Goal: Answer question/provide support: Share knowledge or assist other users

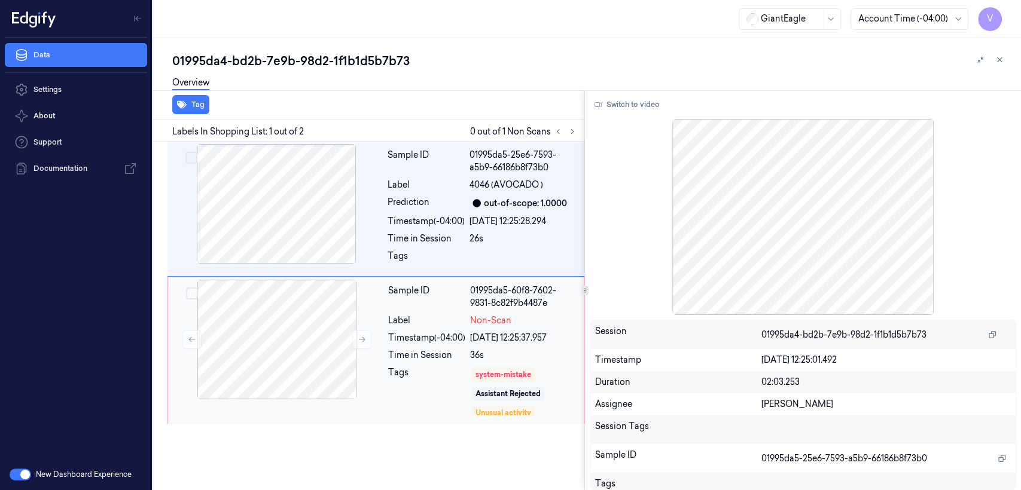
click at [499, 312] on div "Sample ID 01995da5-60f8-7602-9831-8c82f9b4487e Label Non-Scan Timestamp (-04:00…" at bounding box center [482, 351] width 198 height 142
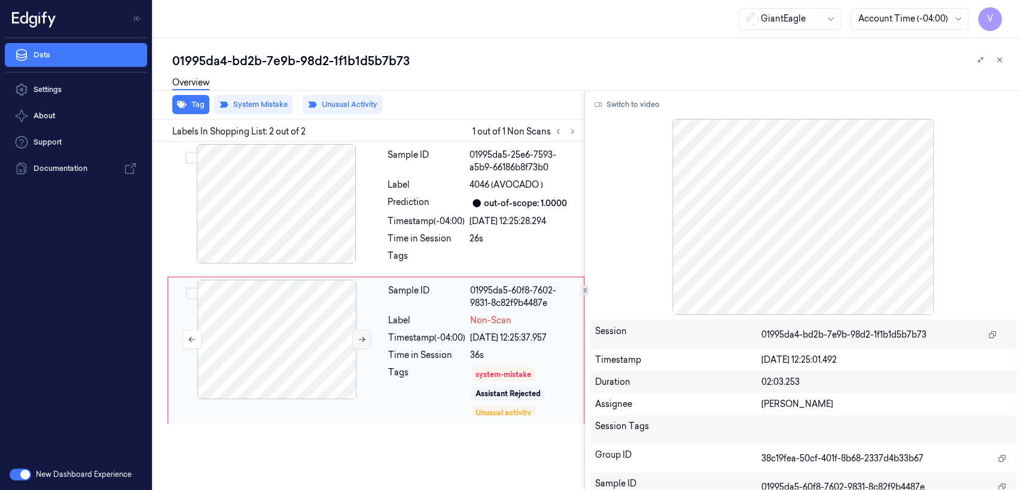
click at [361, 341] on icon at bounding box center [362, 339] width 8 height 8
click at [315, 218] on div at bounding box center [276, 204] width 213 height 120
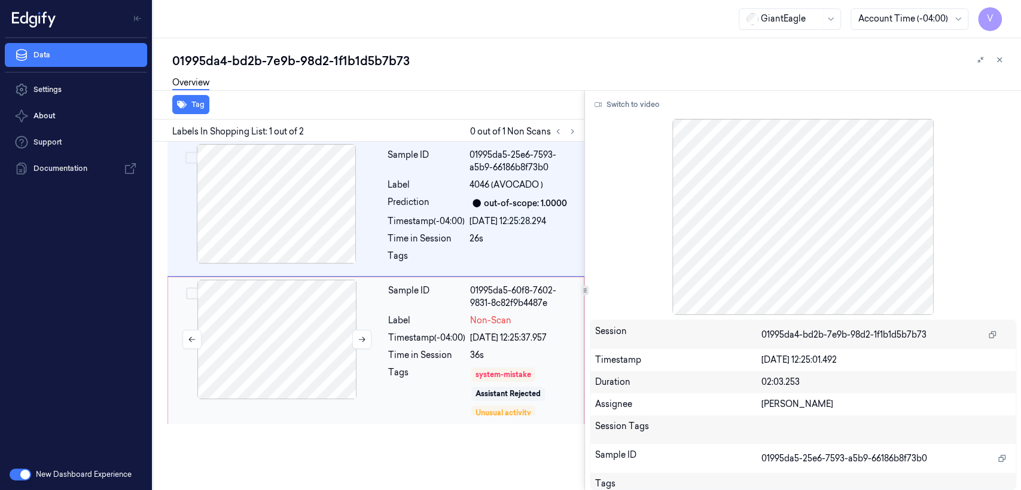
click at [327, 297] on div at bounding box center [276, 340] width 213 height 120
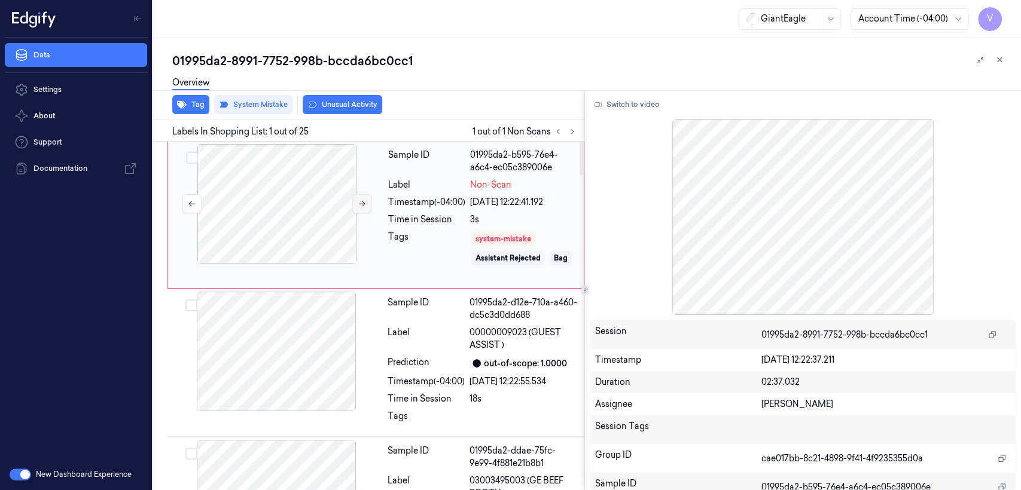
click at [358, 207] on icon at bounding box center [362, 204] width 8 height 8
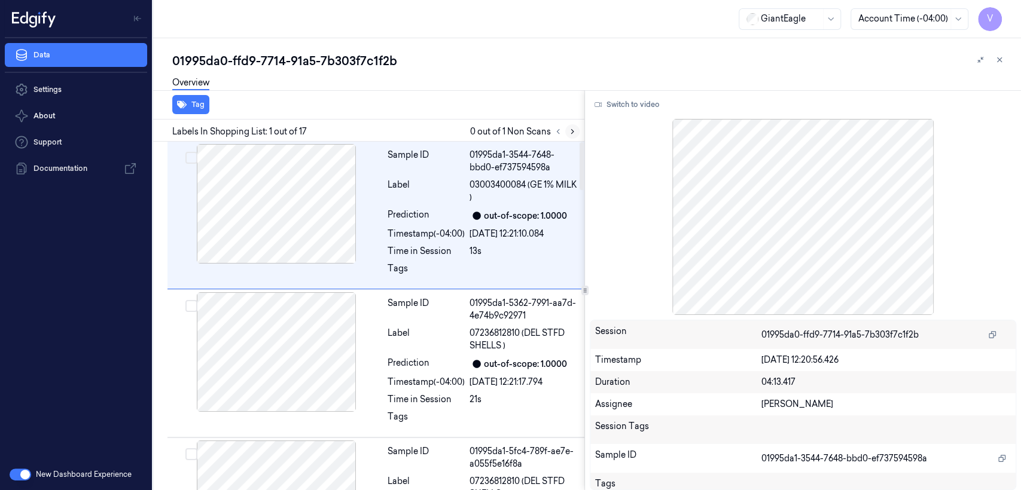
click at [573, 134] on icon at bounding box center [572, 131] width 8 height 8
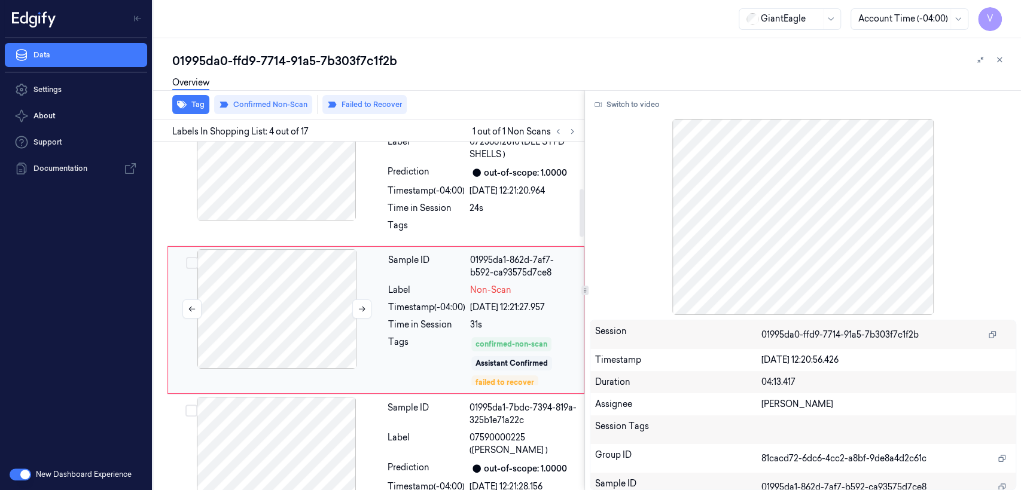
scroll to position [343, 0]
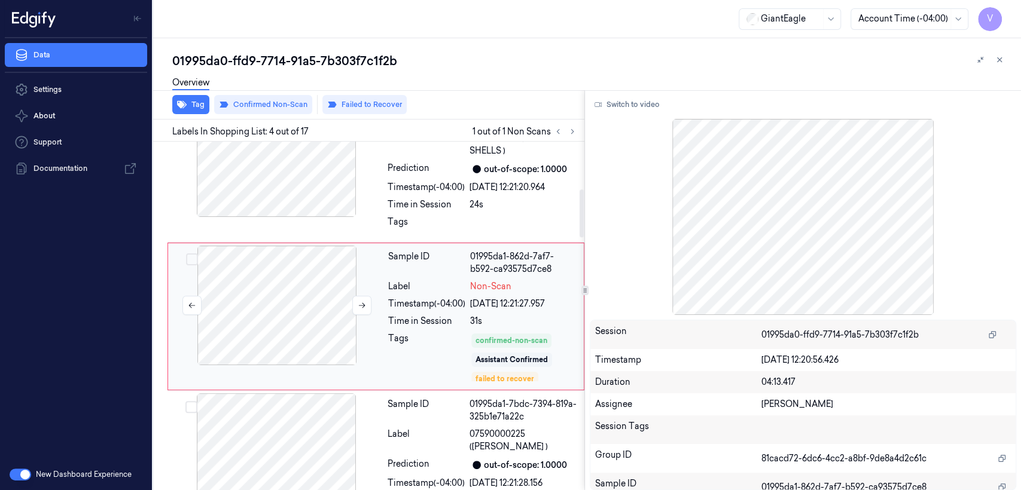
click at [337, 317] on div at bounding box center [276, 306] width 213 height 120
click at [330, 207] on div at bounding box center [276, 157] width 213 height 120
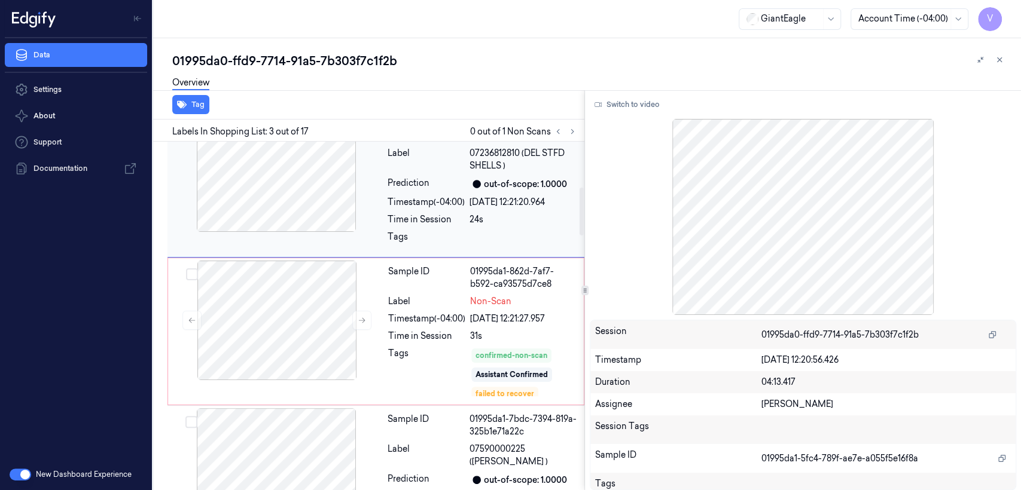
click at [313, 242] on div "Sample ID 01995da1-5fc4-789f-ae7e-a055f5e16f8a Label 07236812810 (DEL STFD SHEL…" at bounding box center [375, 183] width 417 height 148
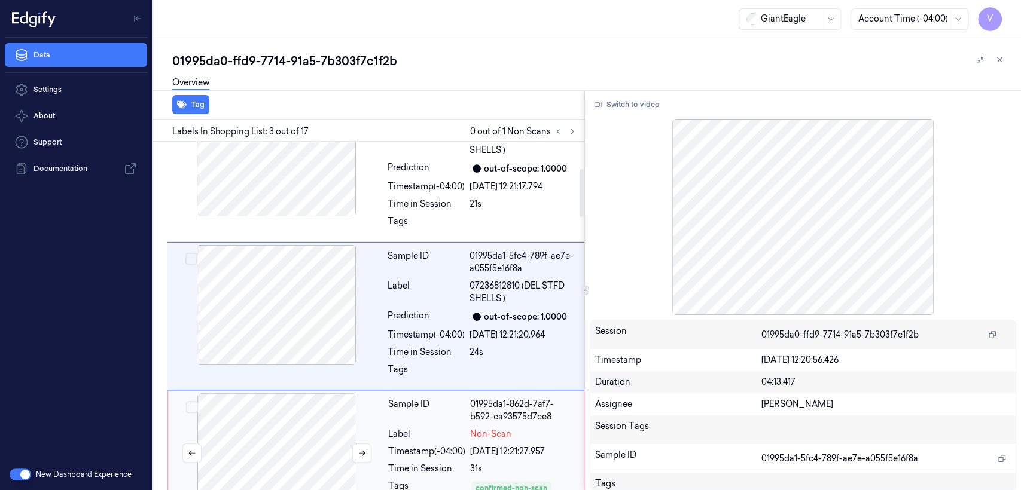
click at [285, 417] on div at bounding box center [276, 453] width 213 height 120
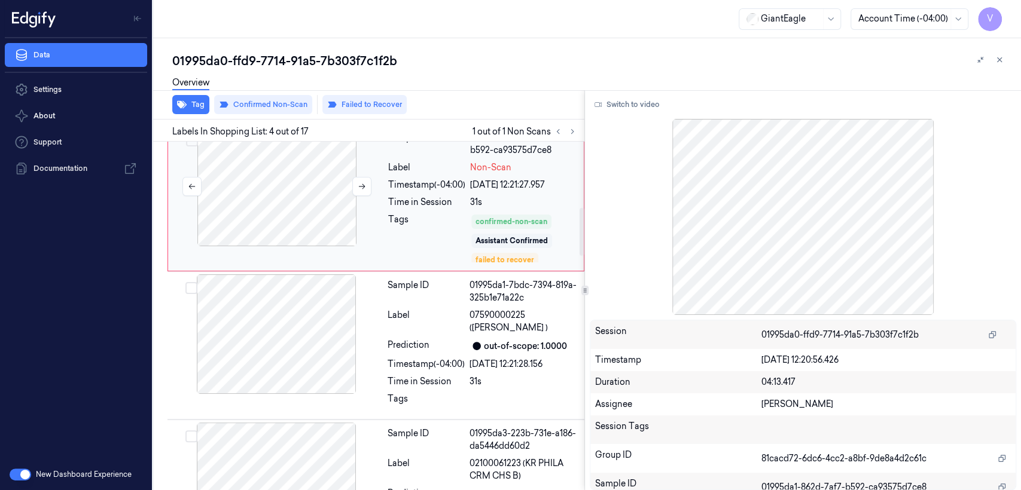
scroll to position [476, 0]
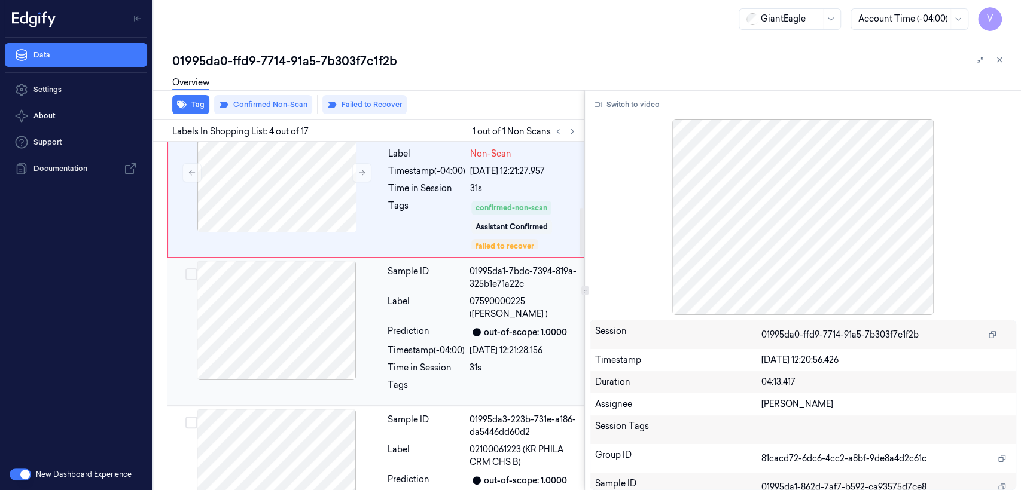
click at [316, 337] on div at bounding box center [276, 321] width 213 height 120
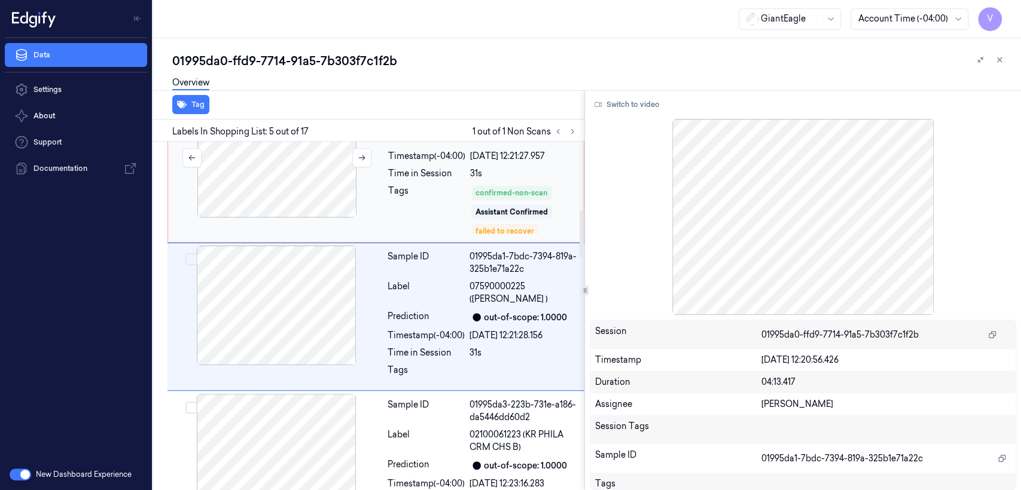
click at [337, 202] on div at bounding box center [276, 158] width 213 height 120
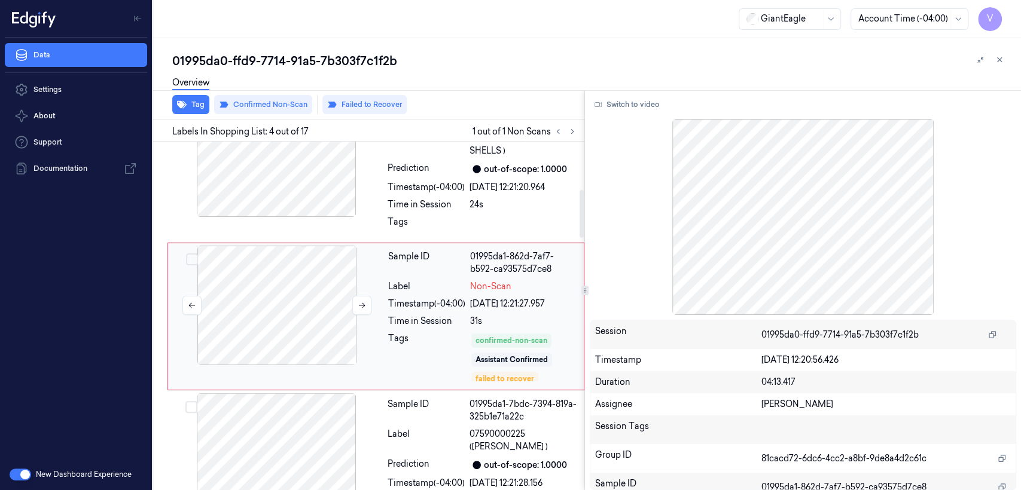
scroll to position [476, 0]
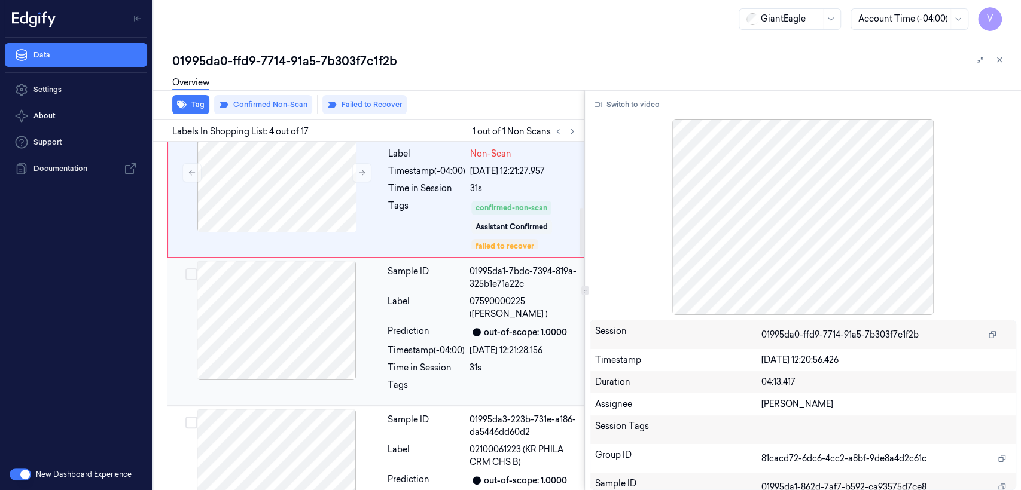
click at [326, 311] on div at bounding box center [276, 321] width 213 height 120
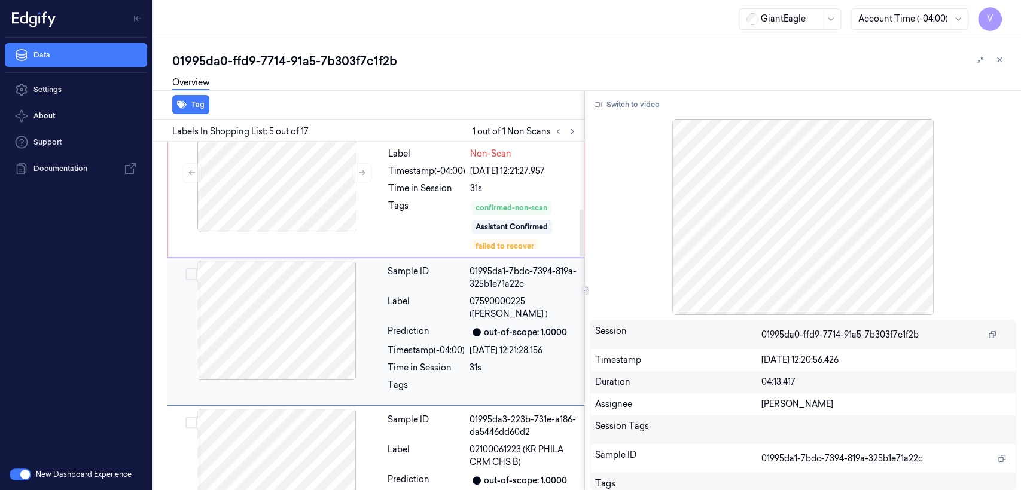
scroll to position [491, 0]
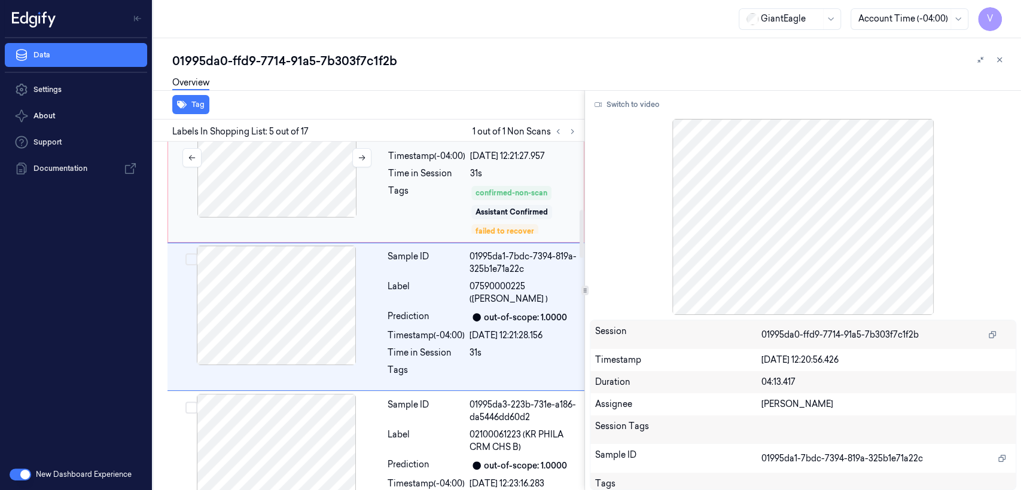
click at [344, 203] on div at bounding box center [276, 158] width 213 height 120
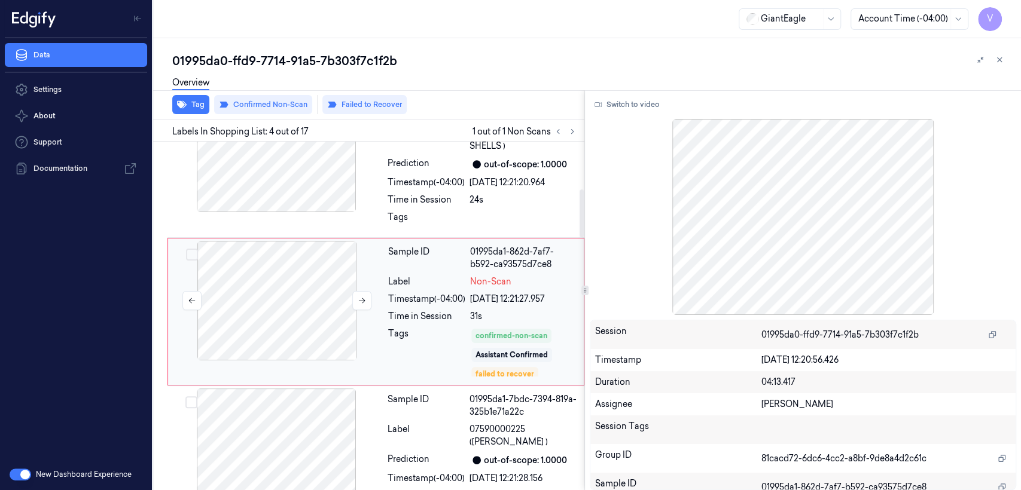
scroll to position [343, 0]
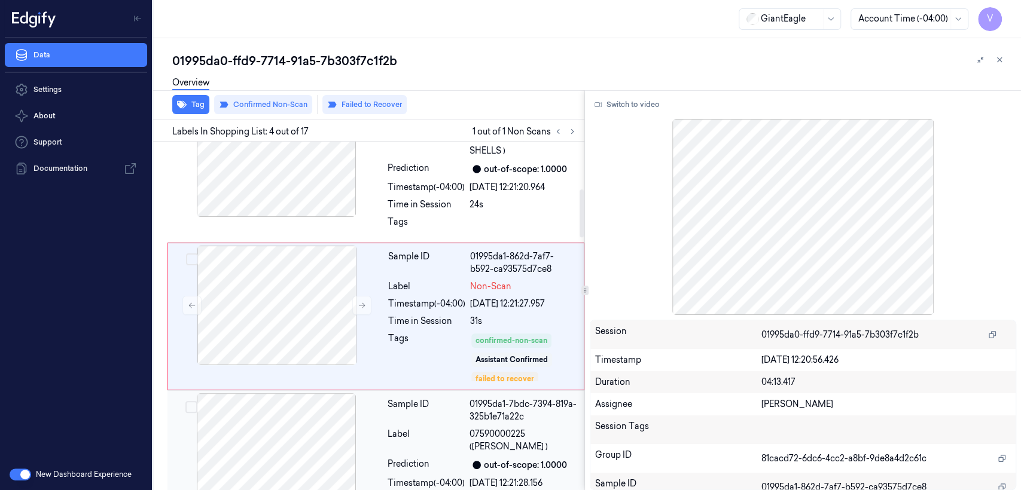
click at [327, 413] on div at bounding box center [276, 453] width 213 height 120
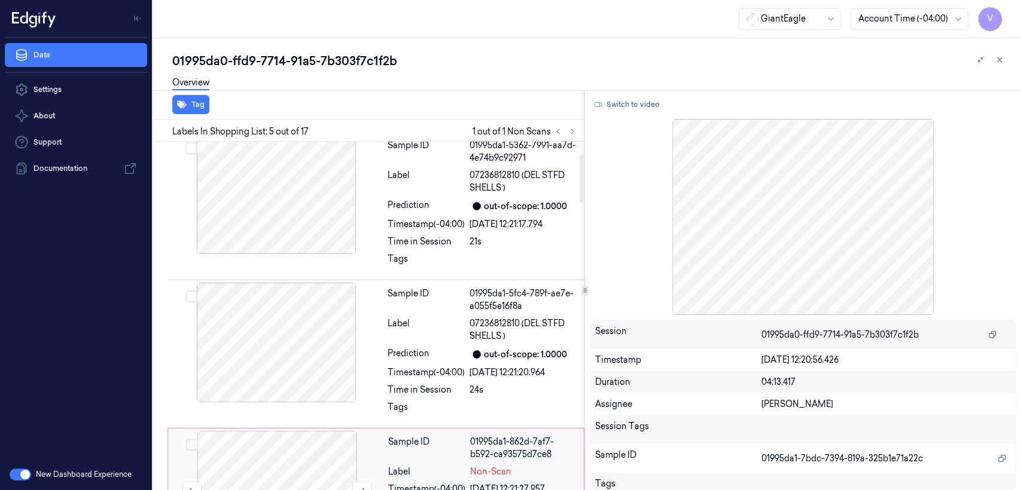
scroll to position [92, 0]
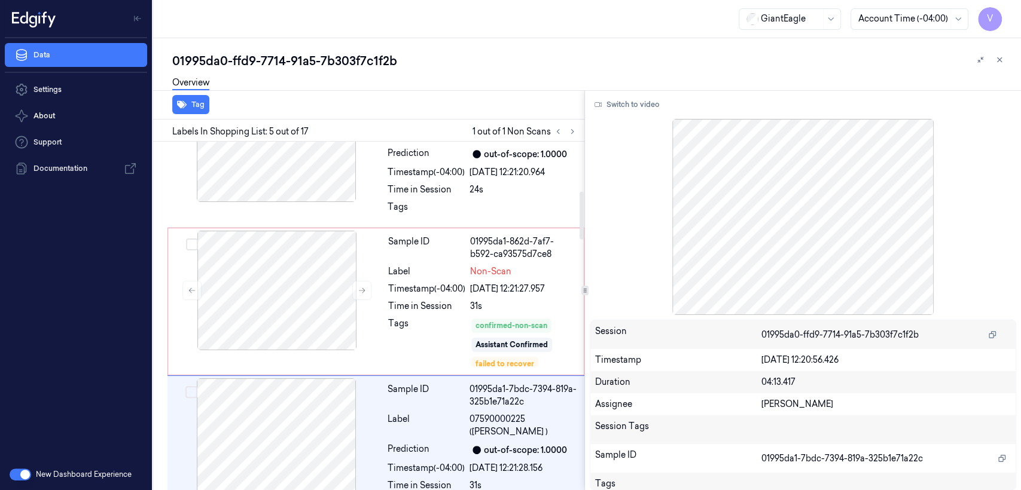
click at [414, 324] on div "Tags" at bounding box center [426, 343] width 77 height 50
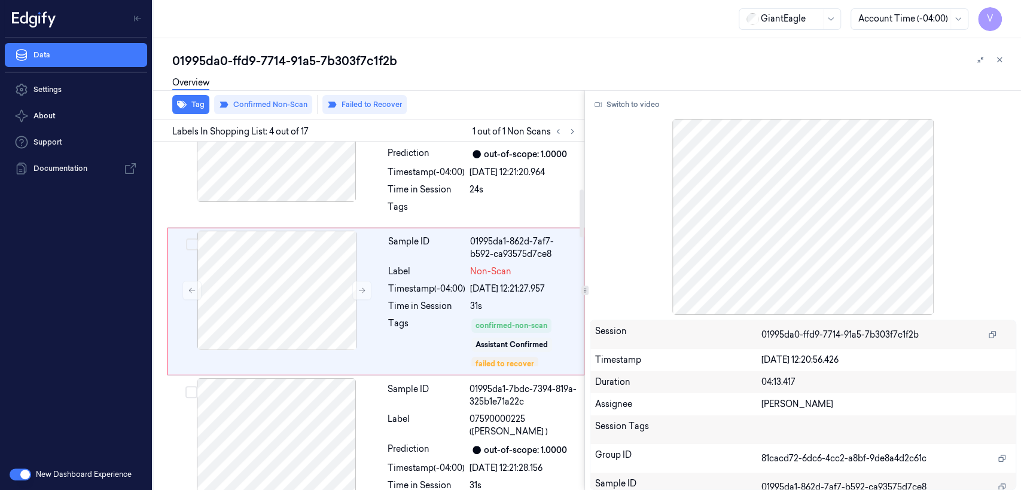
scroll to position [343, 0]
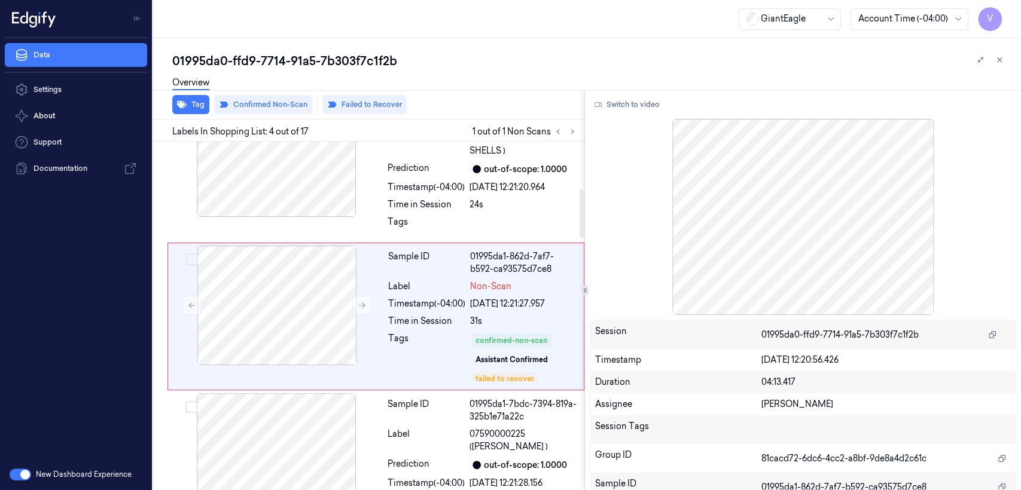
click at [282, 96] on div "Overview" at bounding box center [591, 84] width 839 height 30
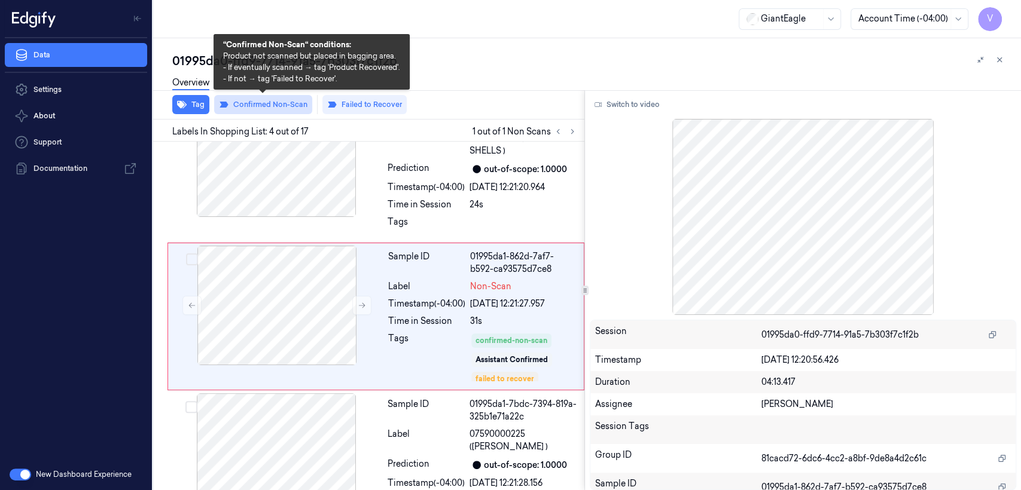
click at [277, 102] on button "Confirmed Non-Scan" at bounding box center [263, 104] width 98 height 19
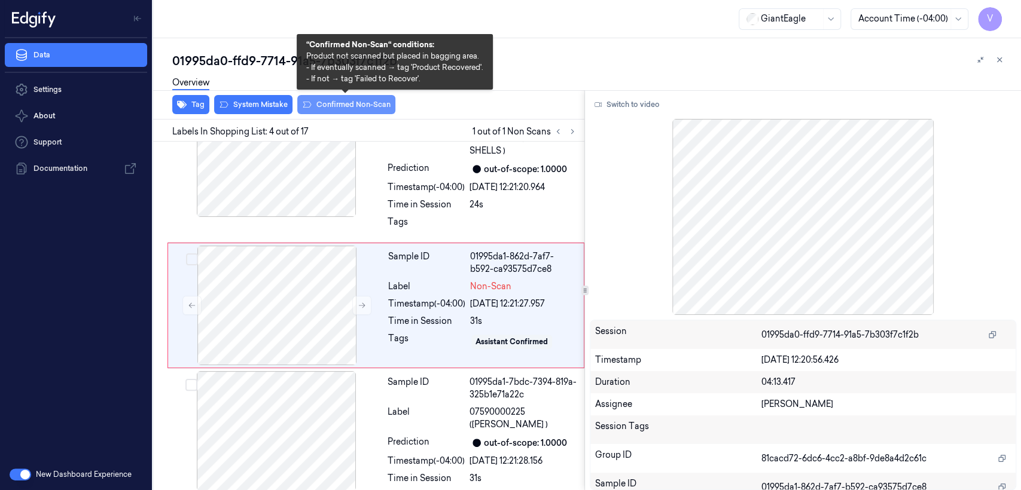
scroll to position [332, 0]
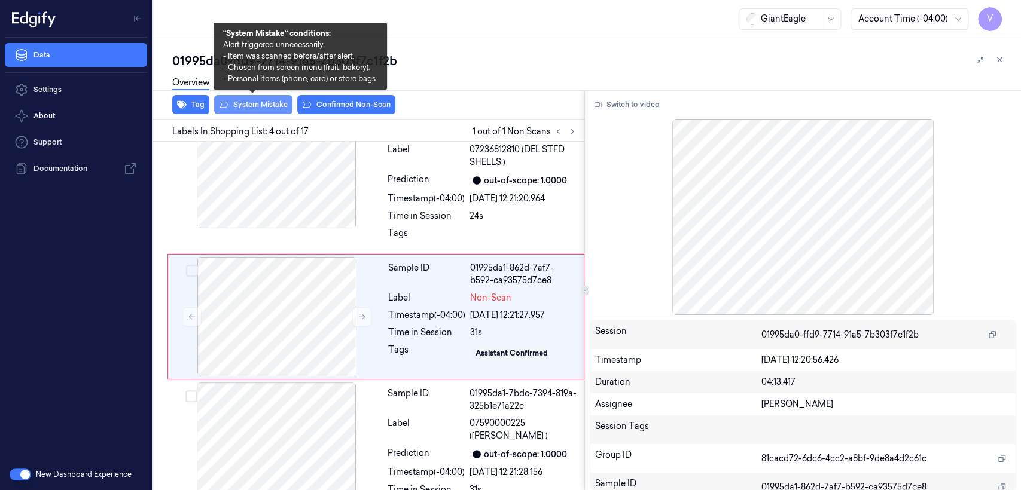
click at [249, 112] on button "System Mistake" at bounding box center [253, 104] width 78 height 19
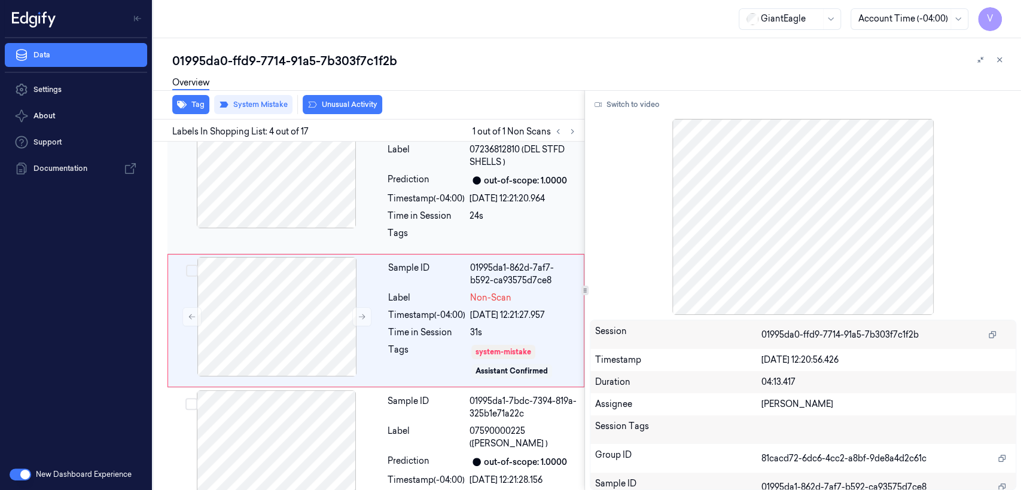
scroll to position [335, 0]
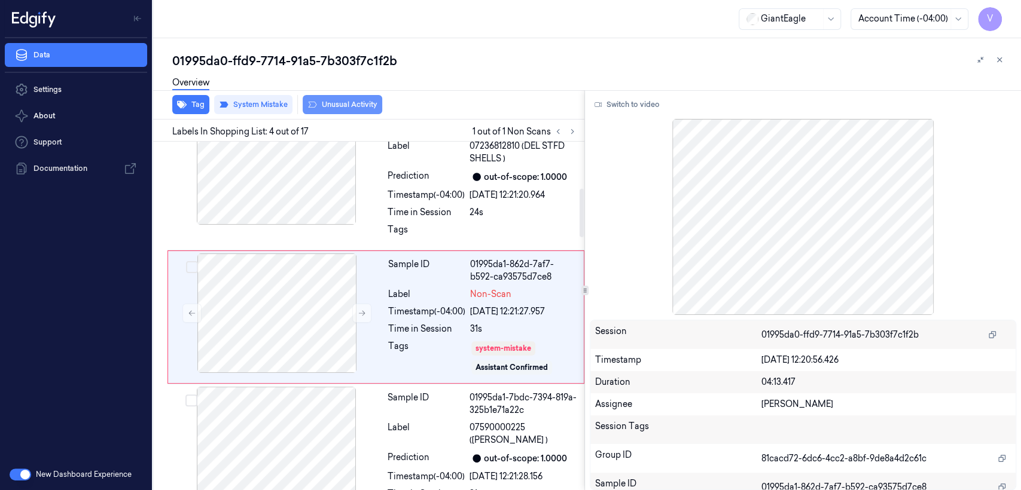
click at [356, 110] on button "Unusual Activity" at bounding box center [343, 104] width 80 height 19
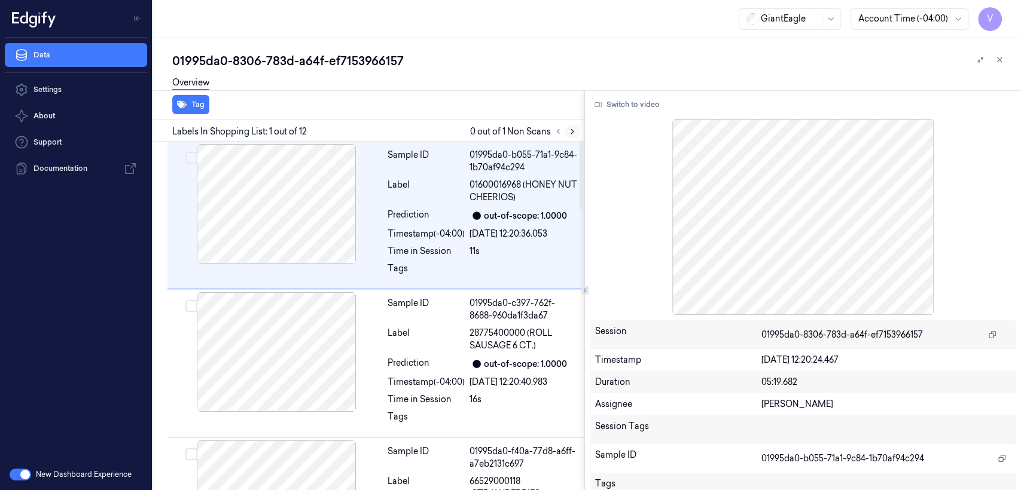
click at [578, 130] on button at bounding box center [572, 131] width 14 height 14
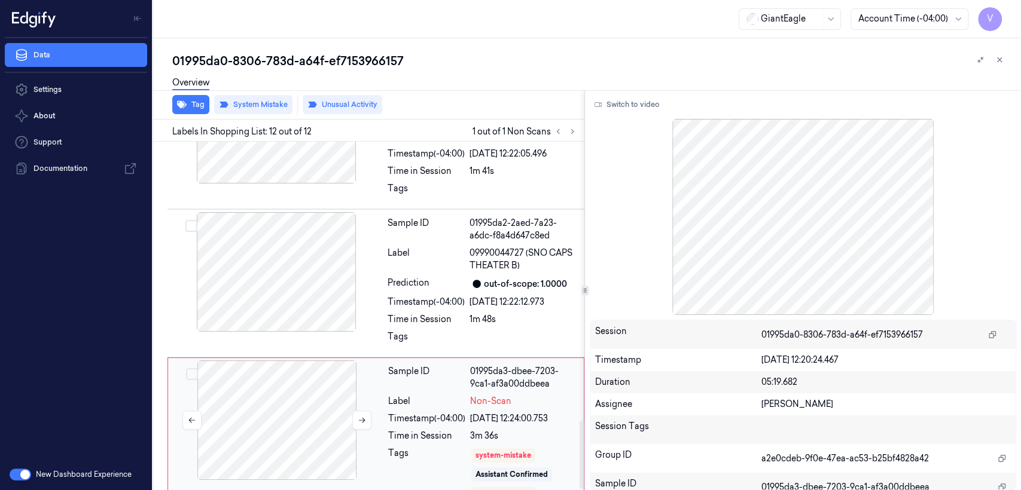
scroll to position [1432, 0]
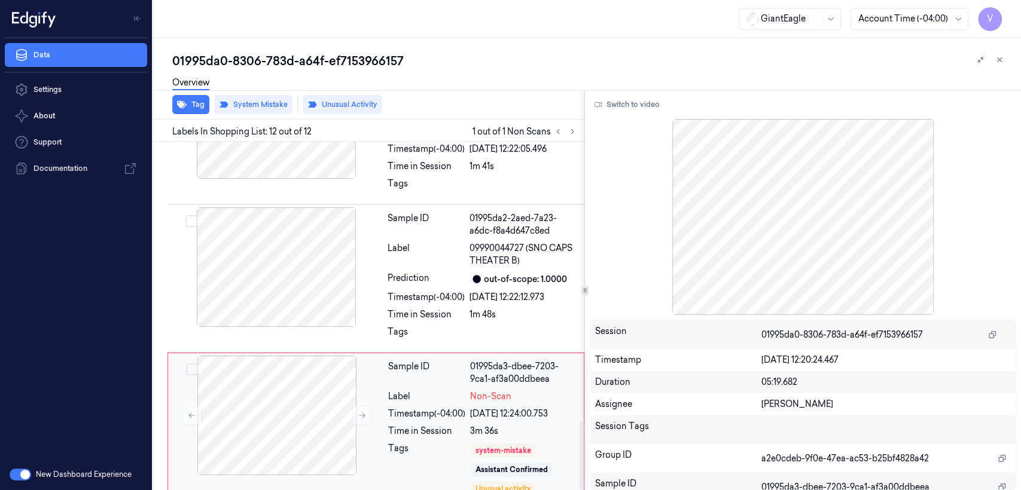
click at [459, 390] on div "Label" at bounding box center [426, 396] width 77 height 13
click at [347, 266] on div at bounding box center [276, 268] width 213 height 120
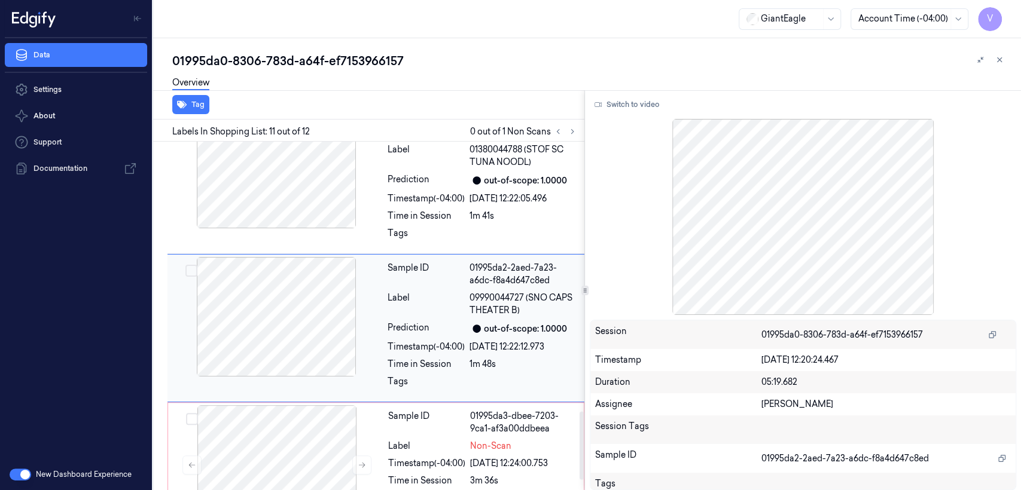
scroll to position [1381, 0]
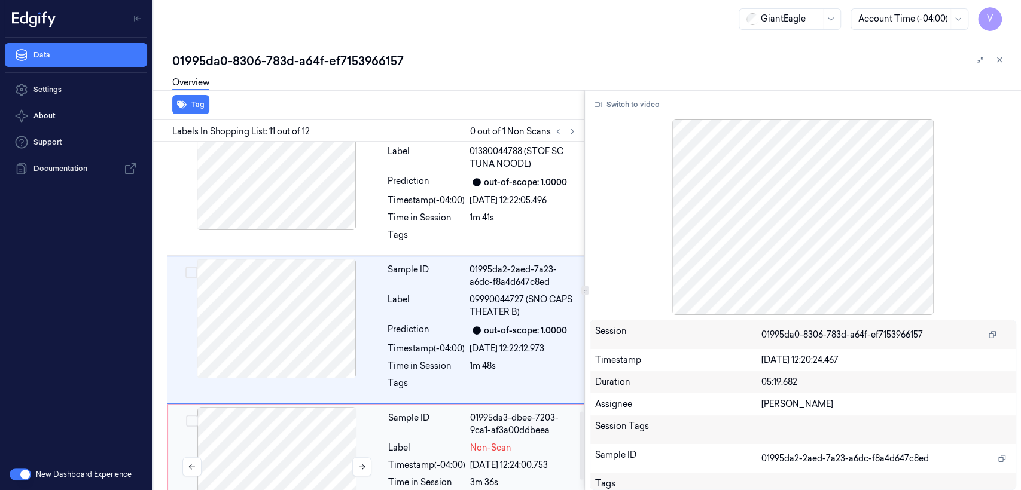
click at [368, 432] on div at bounding box center [276, 467] width 213 height 120
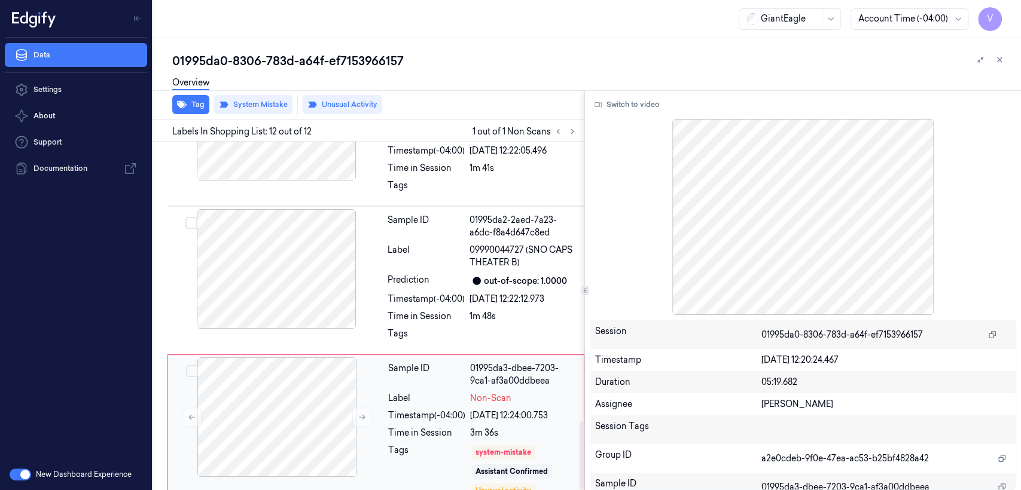
scroll to position [1432, 0]
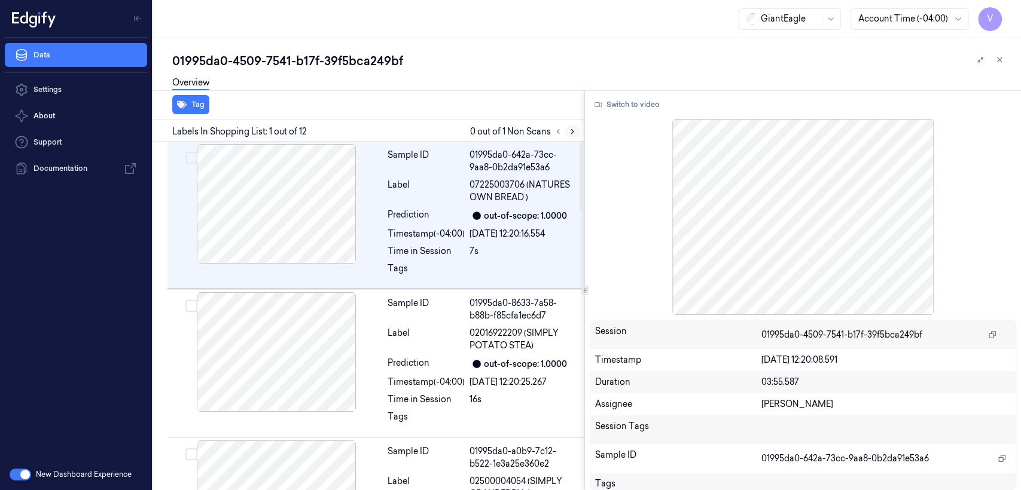
click at [570, 135] on icon at bounding box center [572, 131] width 8 height 8
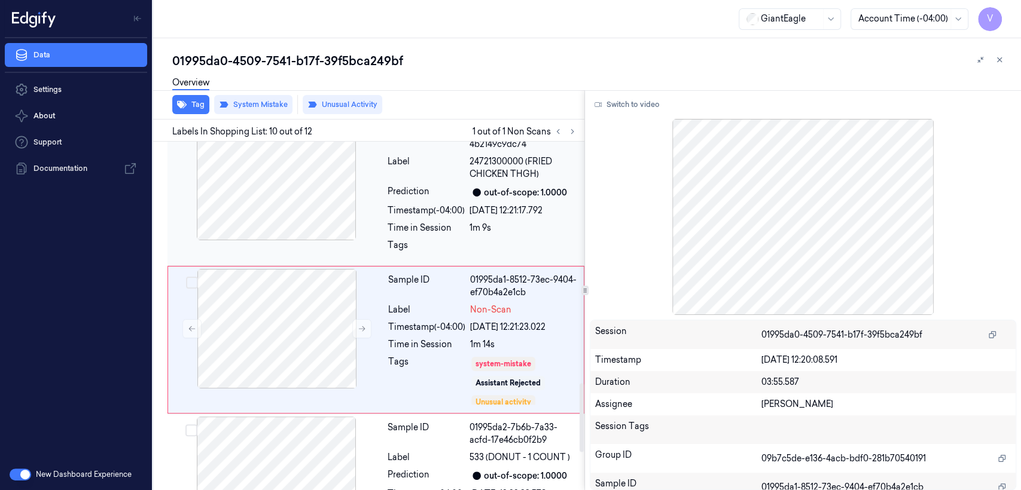
scroll to position [1232, 0]
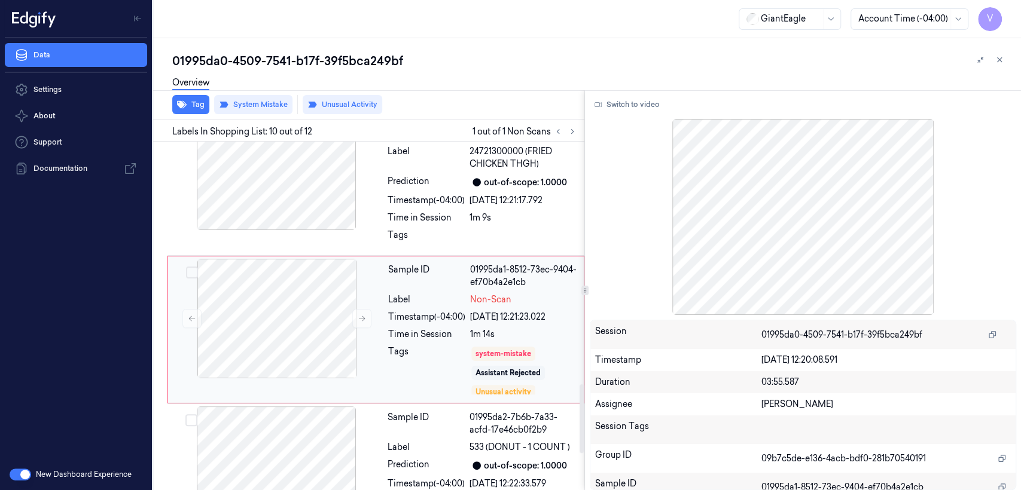
click at [451, 346] on div "Tags" at bounding box center [426, 371] width 77 height 50
click at [413, 419] on div "Sample ID" at bounding box center [425, 423] width 77 height 25
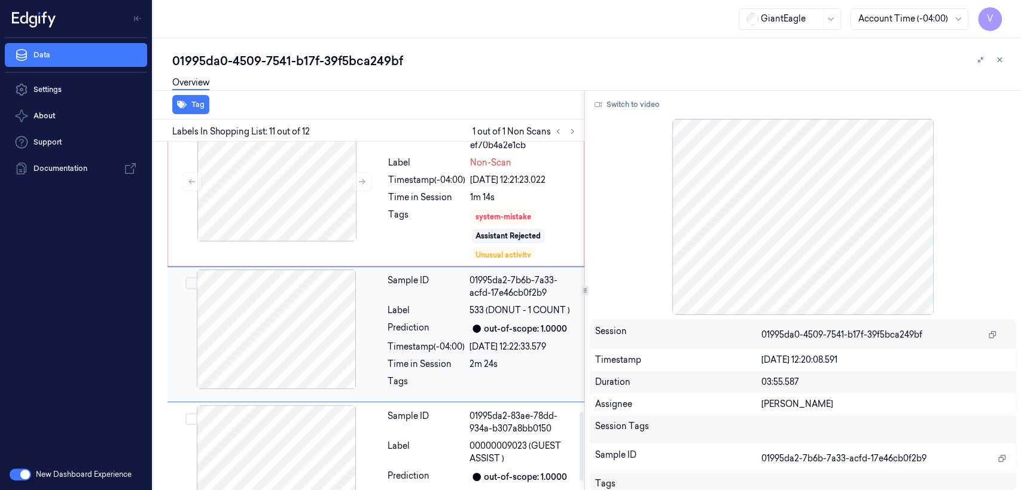
scroll to position [1374, 0]
